Goal: Task Accomplishment & Management: Use online tool/utility

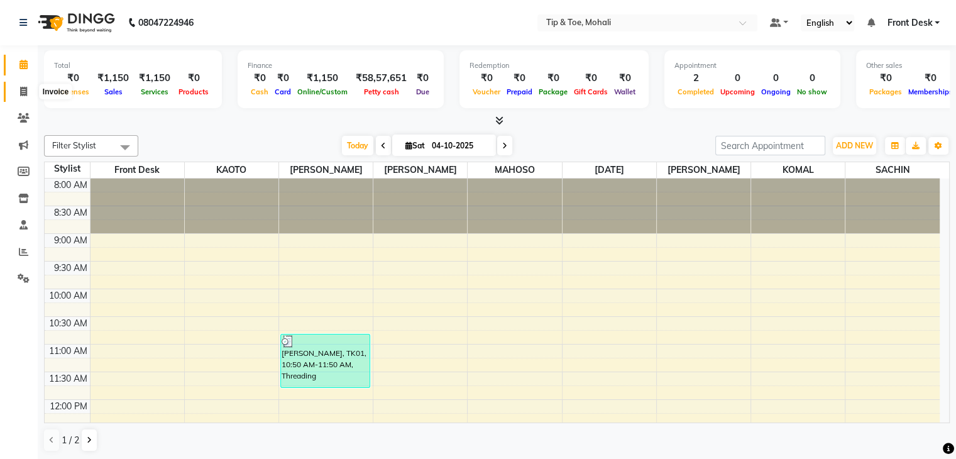
click at [18, 95] on span at bounding box center [24, 92] width 22 height 14
select select "service"
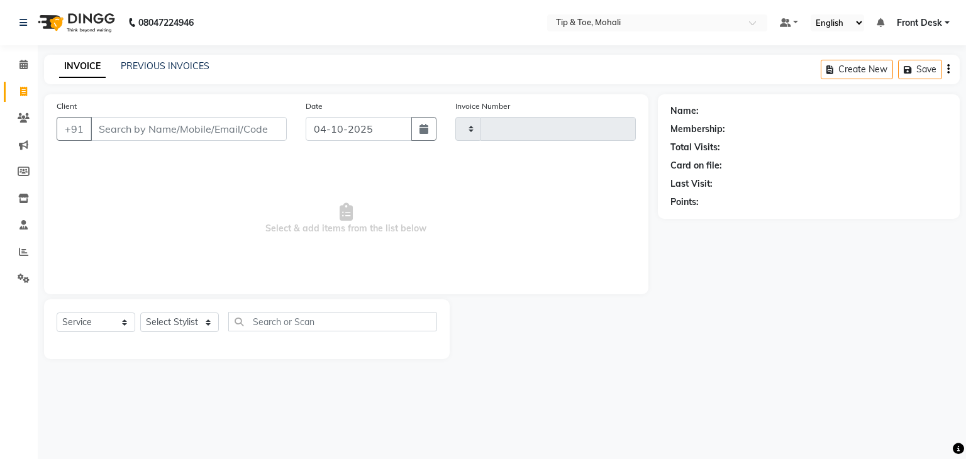
type input "0954"
select select "5835"
click at [126, 126] on input "Client" at bounding box center [189, 129] width 196 height 24
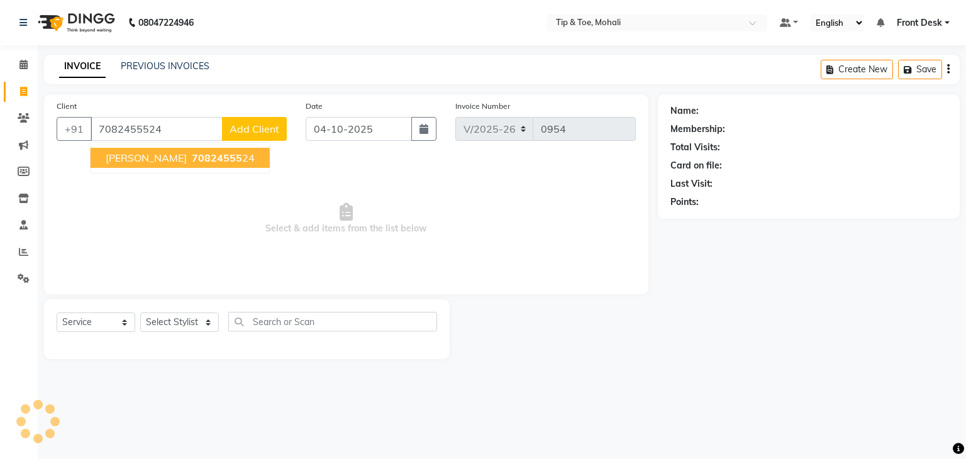
type input "7082455524"
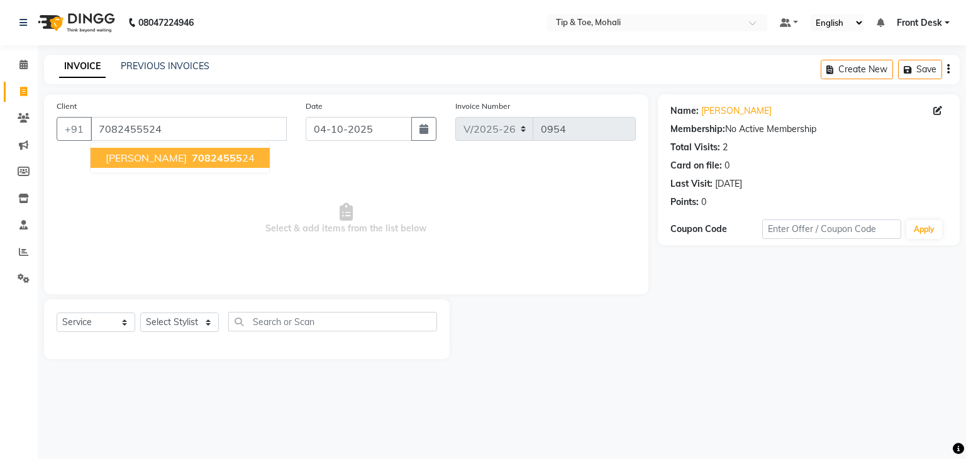
click at [192, 160] on span "70824555" at bounding box center [217, 158] width 50 height 13
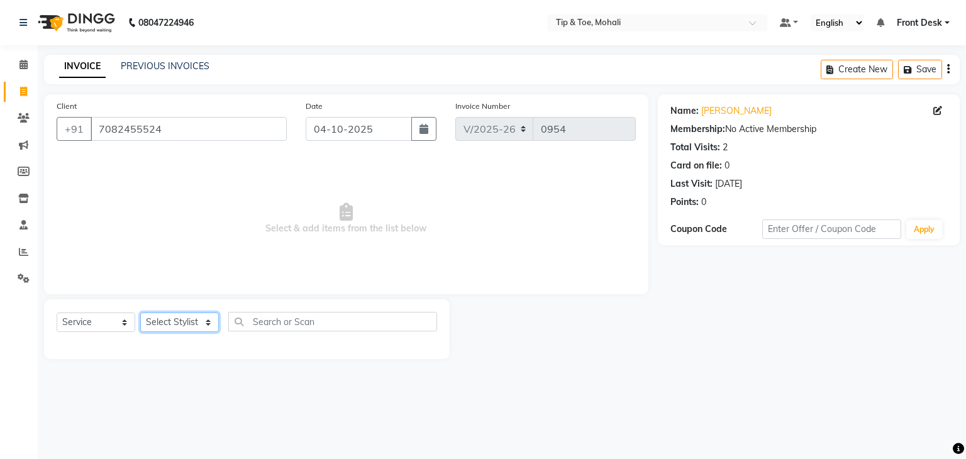
click at [186, 323] on select "Select Stylist Front Desk KAOTO [PERSON_NAME] [PERSON_NAME] [DATE][PERSON_NAME]…" at bounding box center [179, 322] width 79 height 19
select select "90381"
click at [140, 313] on select "Select Stylist Front Desk KAOTO [PERSON_NAME] [PERSON_NAME] [DATE][PERSON_NAME]…" at bounding box center [179, 322] width 79 height 19
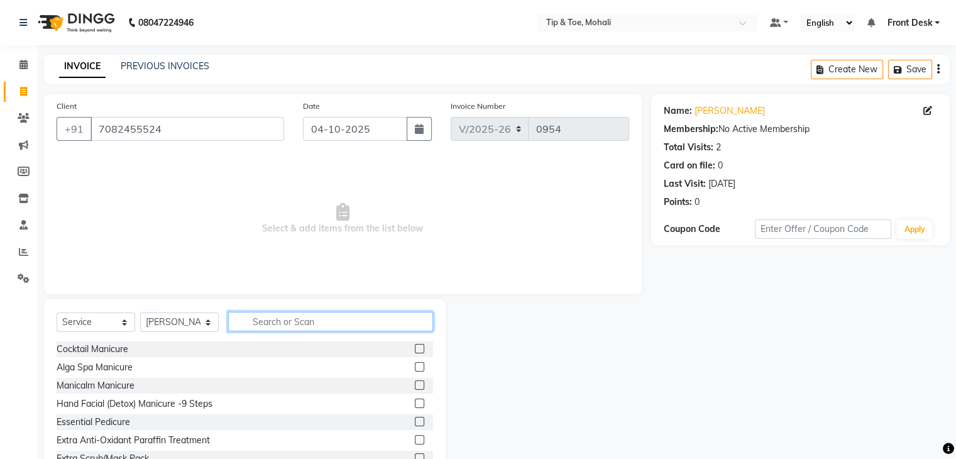
click at [287, 322] on input "text" at bounding box center [330, 321] width 205 height 19
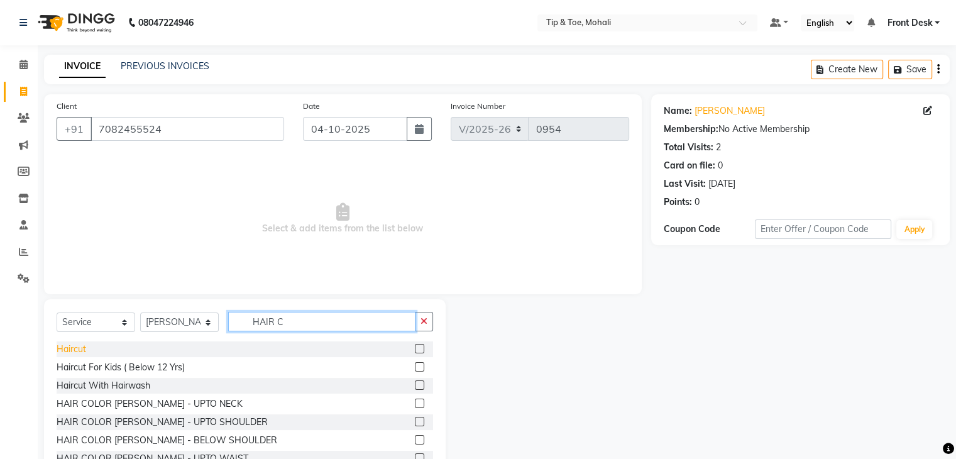
type input "HAIR C"
click at [75, 348] on div "Haircut" at bounding box center [72, 349] width 30 height 13
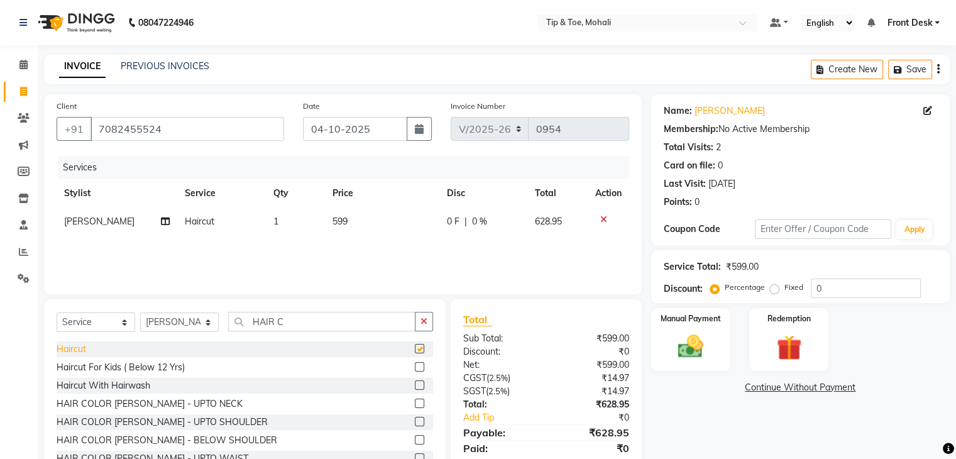
checkbox input "false"
click at [308, 318] on input "HAIR C" at bounding box center [321, 321] width 187 height 19
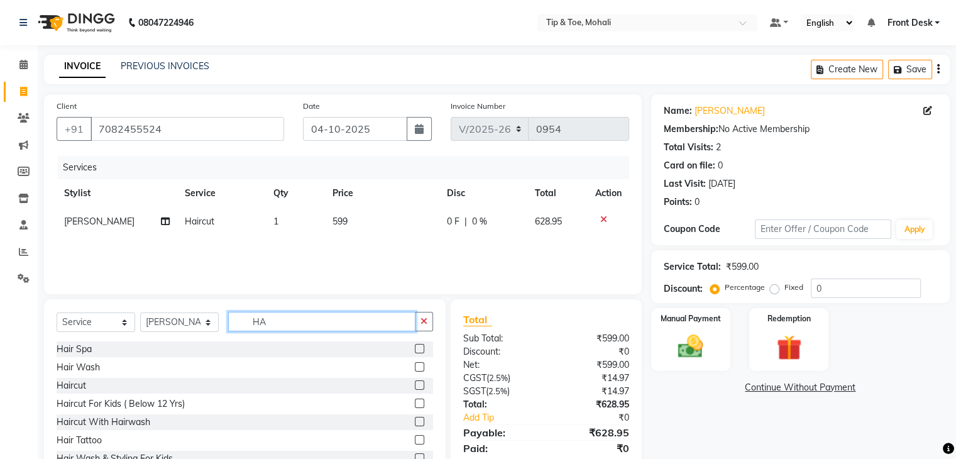
type input "H"
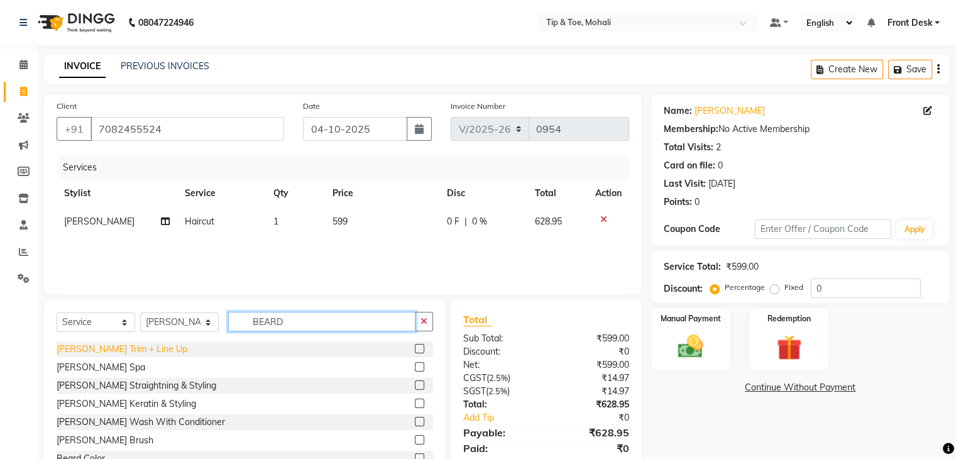
type input "BEARD"
click at [138, 348] on div "[PERSON_NAME] Trim + Line Up" at bounding box center [122, 349] width 131 height 13
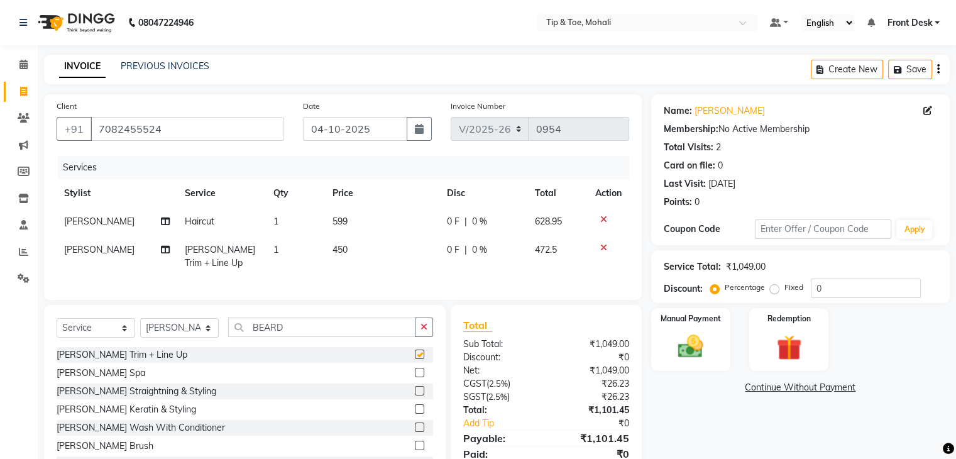
checkbox input "false"
click at [355, 219] on td "599" at bounding box center [382, 222] width 115 height 28
select select "90381"
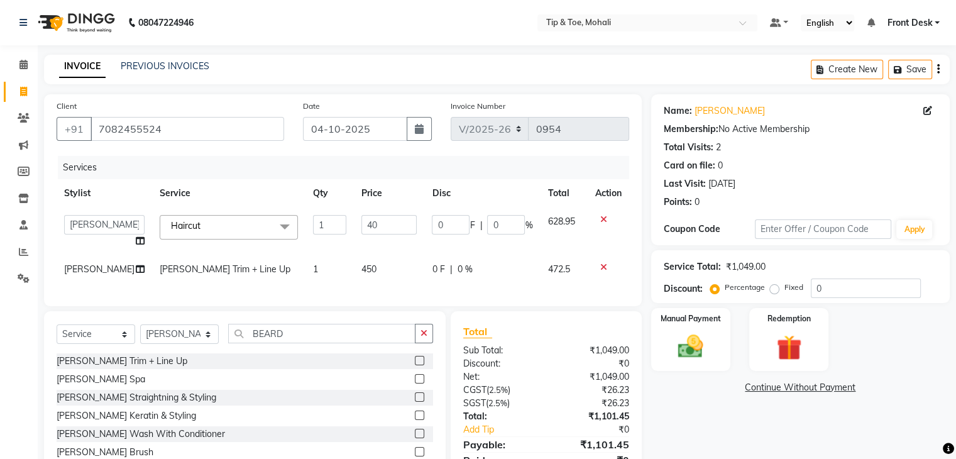
type input "400"
click at [379, 272] on td "450" at bounding box center [389, 269] width 71 height 28
select select "90381"
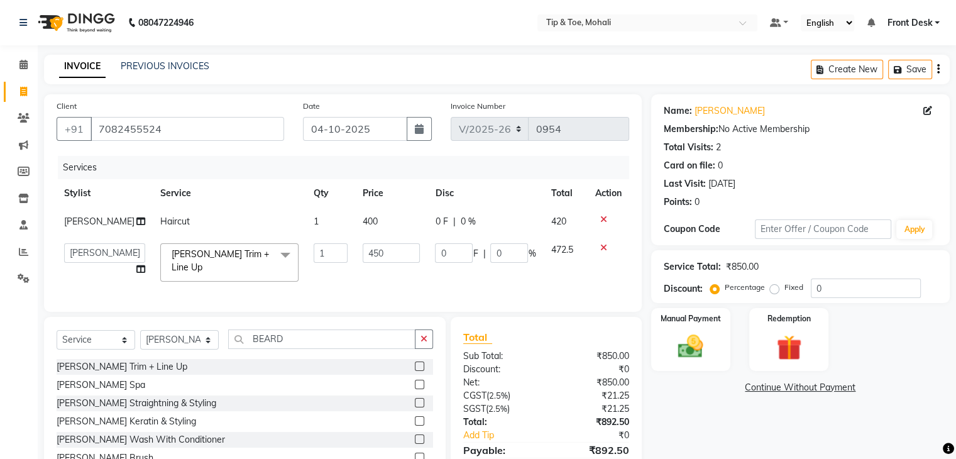
click at [379, 272] on td "450" at bounding box center [391, 262] width 73 height 53
click at [381, 253] on input "450" at bounding box center [392, 252] width 58 height 19
type input "4"
type input "300"
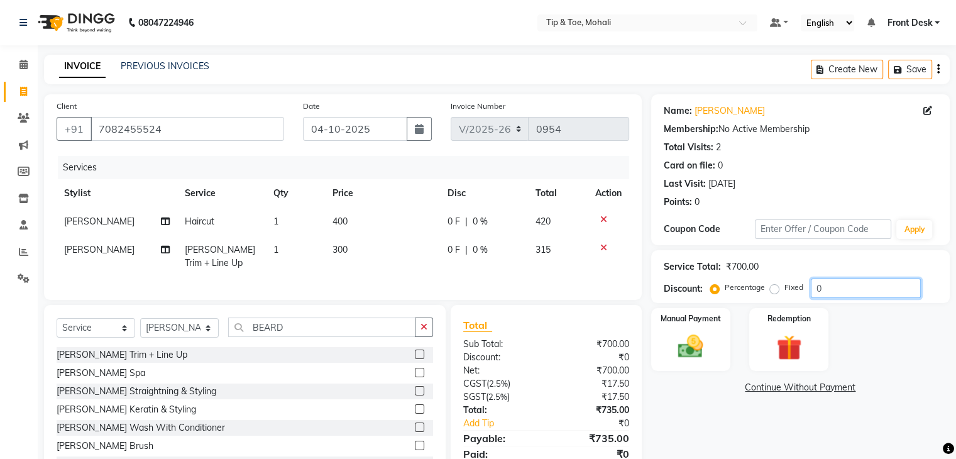
click at [893, 290] on input "0" at bounding box center [866, 288] width 110 height 19
type input "4.7619"
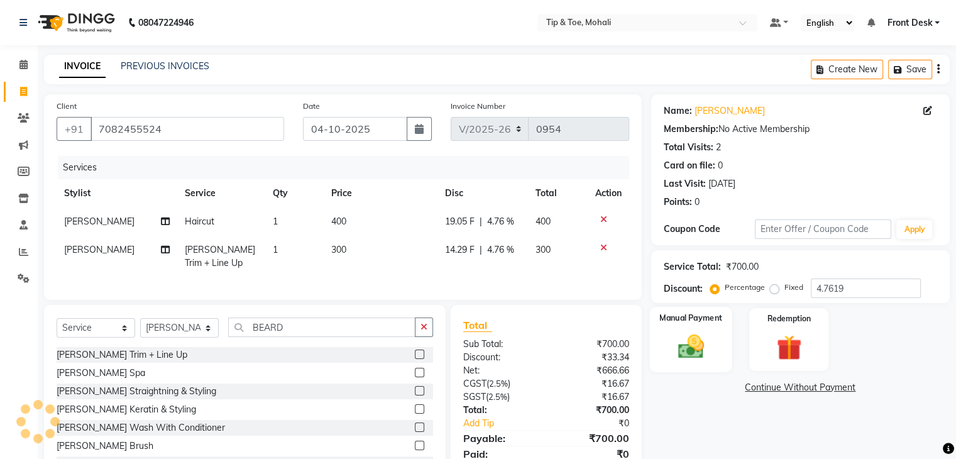
click at [717, 359] on div "Manual Payment" at bounding box center [691, 339] width 82 height 65
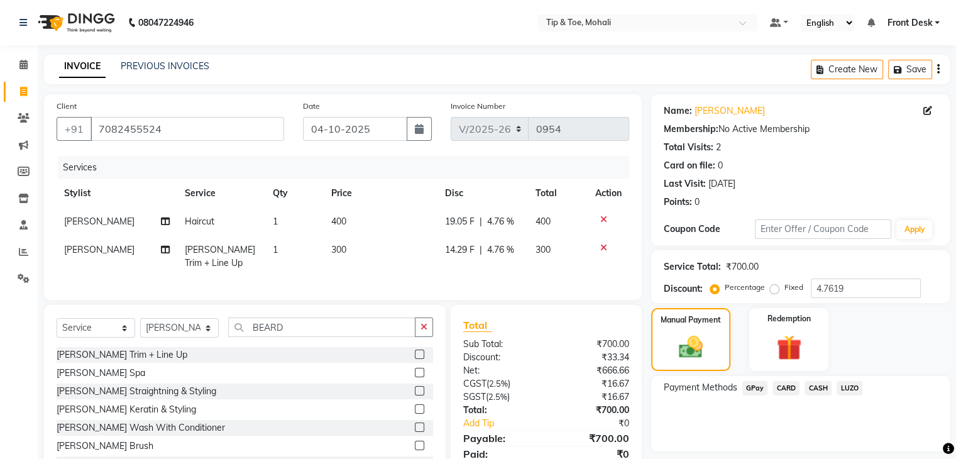
click at [824, 385] on span "CASH" at bounding box center [818, 388] width 27 height 14
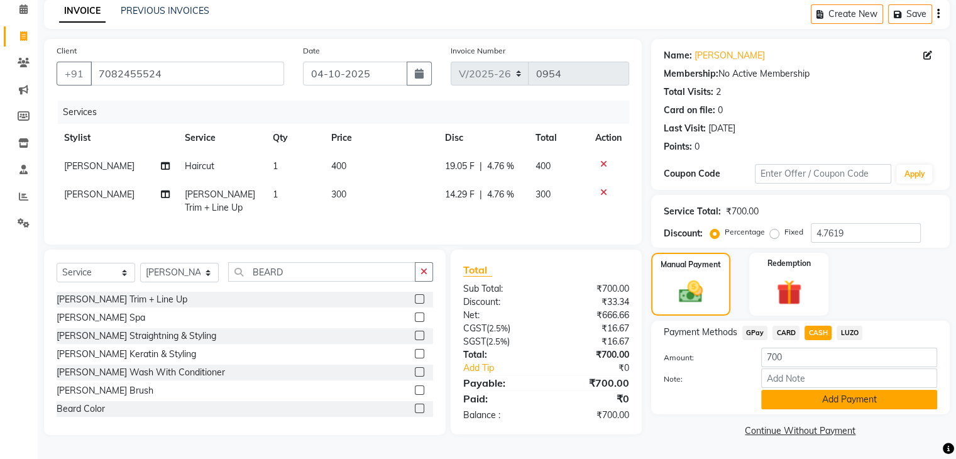
click at [821, 392] on button "Add Payment" at bounding box center [849, 399] width 176 height 19
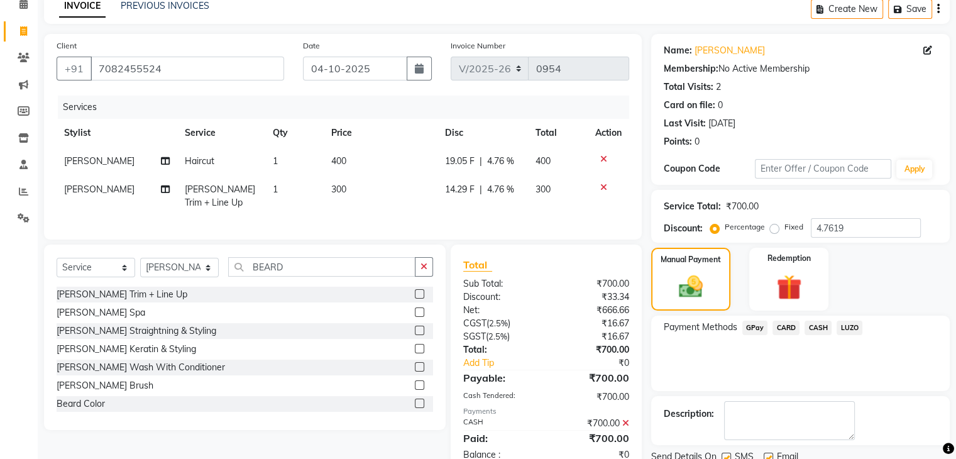
scroll to position [108, 0]
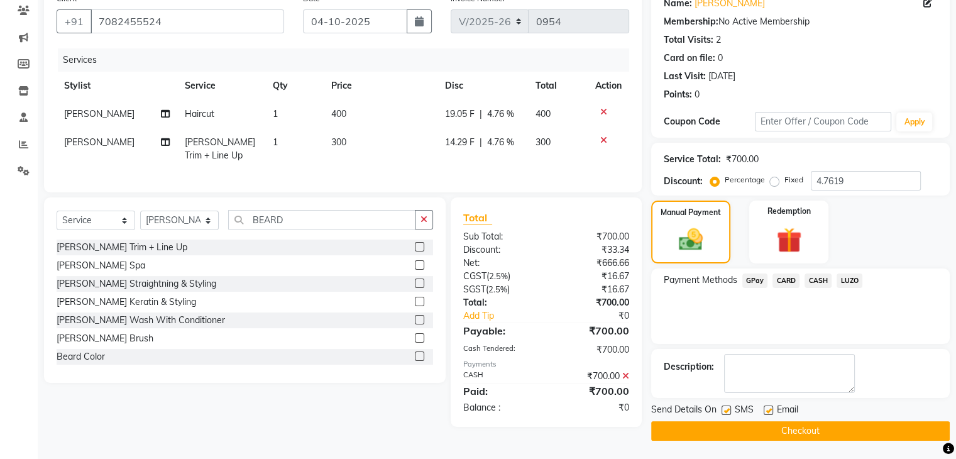
click at [799, 430] on button "Checkout" at bounding box center [800, 430] width 299 height 19
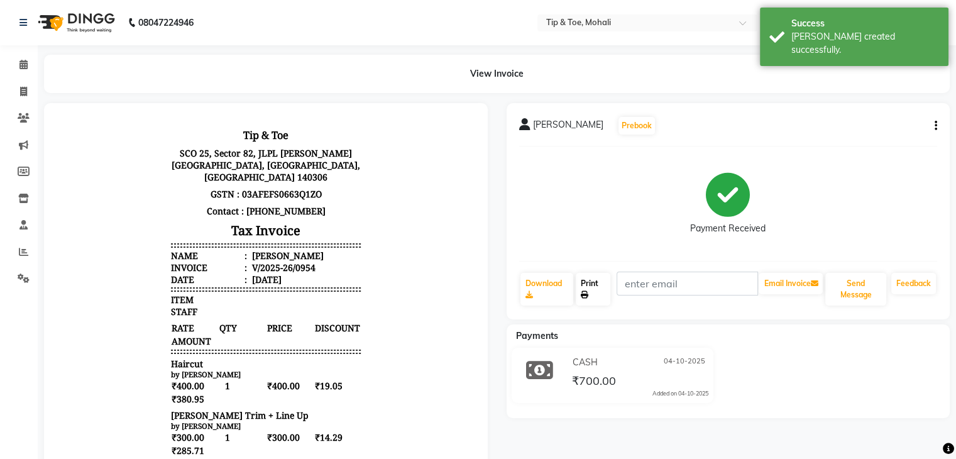
click at [595, 291] on link "Print" at bounding box center [593, 289] width 35 height 33
click at [21, 85] on span at bounding box center [24, 92] width 22 height 14
select select "service"
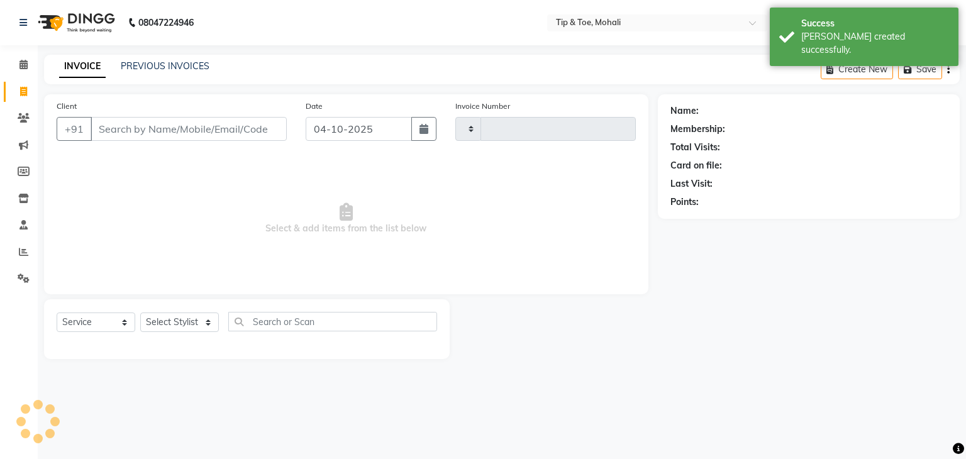
type input "0955"
select select "5835"
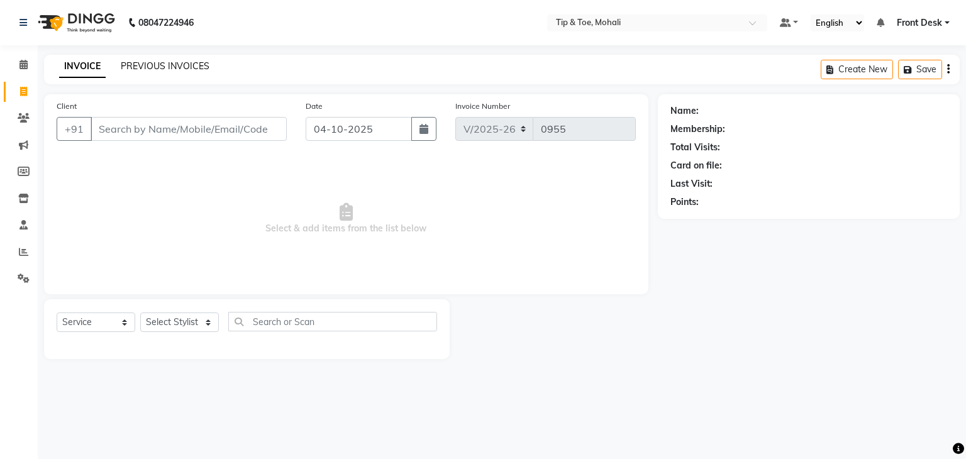
click at [131, 64] on link "PREVIOUS INVOICES" at bounding box center [165, 65] width 89 height 11
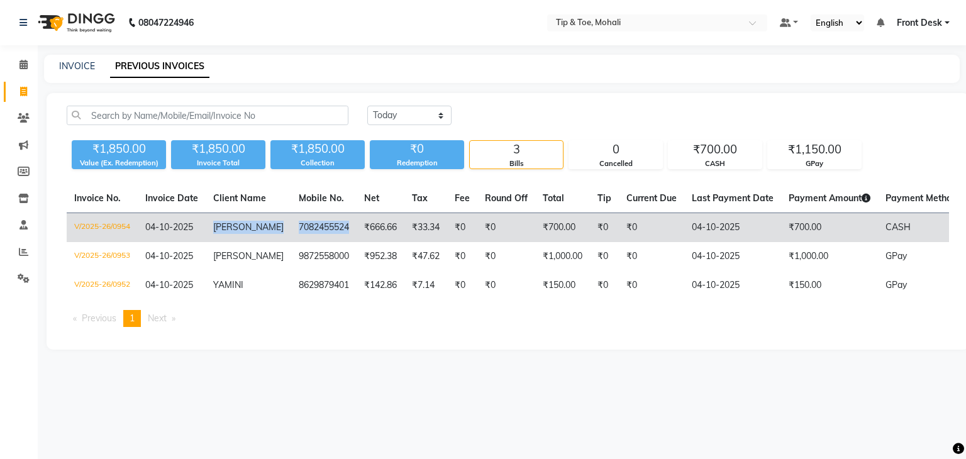
drag, startPoint x: 212, startPoint y: 227, endPoint x: 335, endPoint y: 225, distance: 123.3
click at [335, 225] on tr "V/2025-26/0954 [DATE] [PERSON_NAME] 7082455524 ₹666.66 ₹33.34 ₹0 ₹0 ₹700.00 ₹0 …" at bounding box center [582, 228] width 1031 height 30
copy tr "[PERSON_NAME] 7082455524"
